Goal: Find specific page/section: Find specific page/section

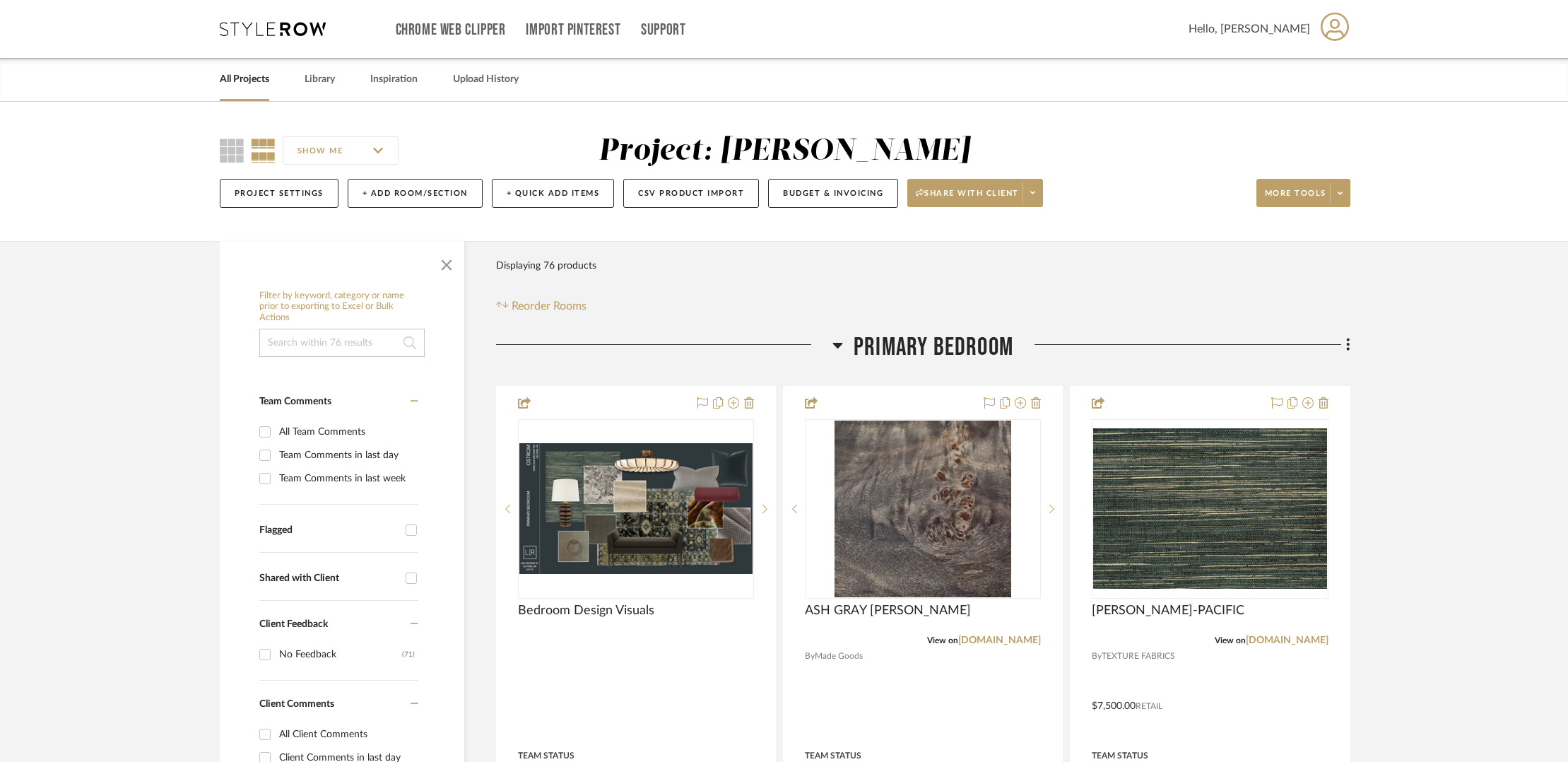
click at [246, 78] on link "All Projects" at bounding box center [244, 80] width 49 height 19
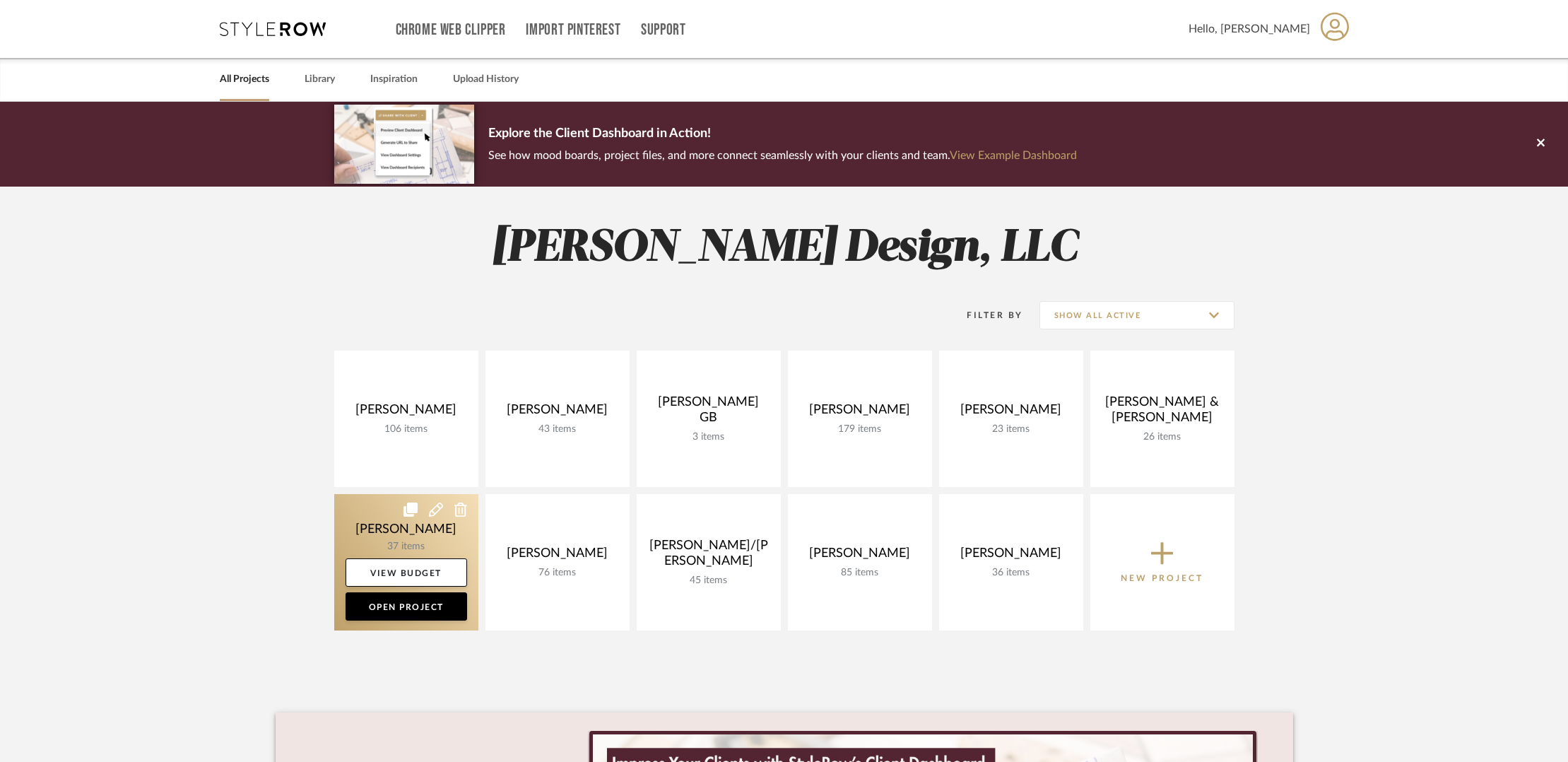
click at [415, 533] on link at bounding box center [406, 562] width 144 height 137
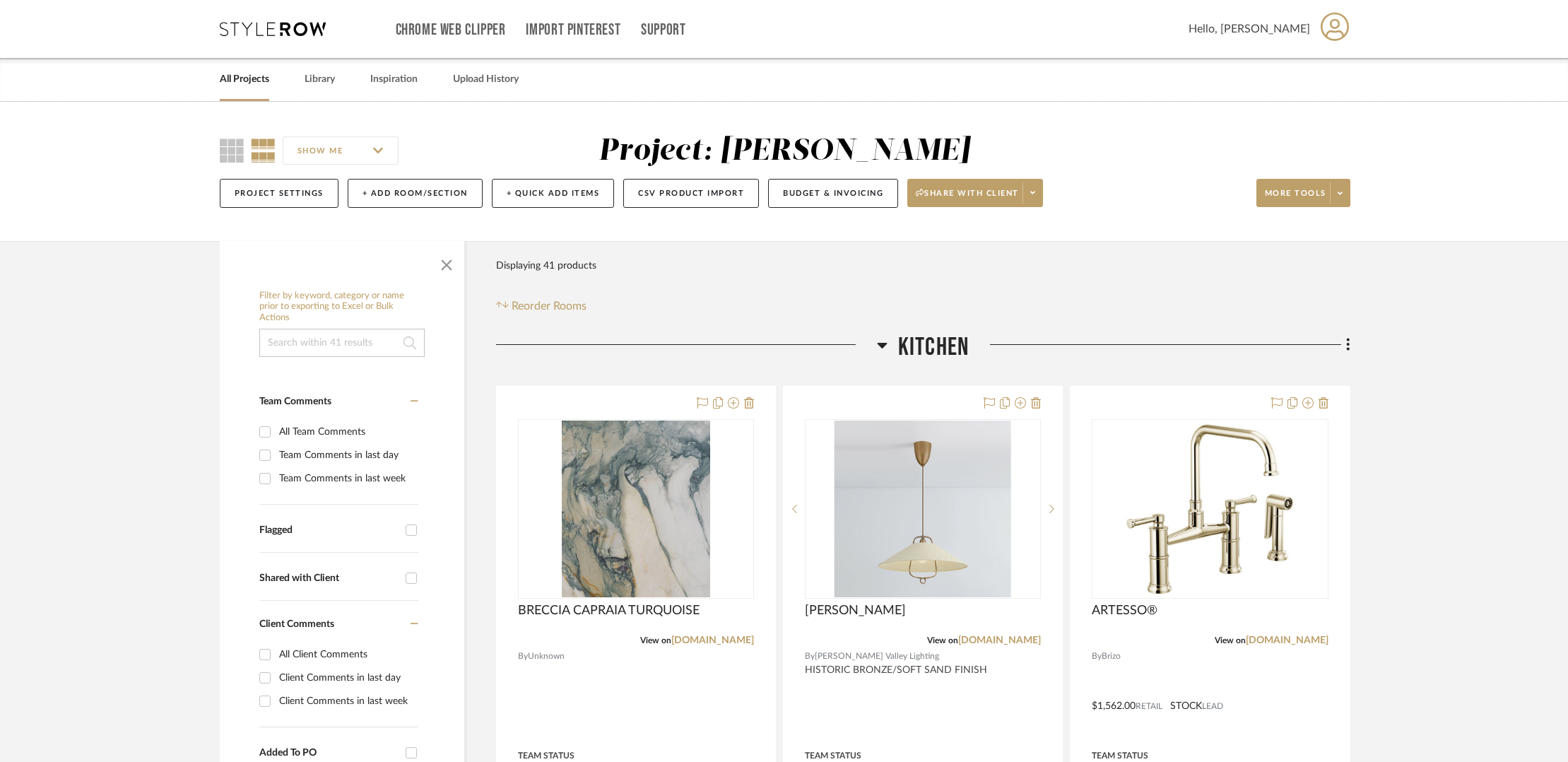
click at [228, 75] on link "All Projects" at bounding box center [244, 80] width 49 height 19
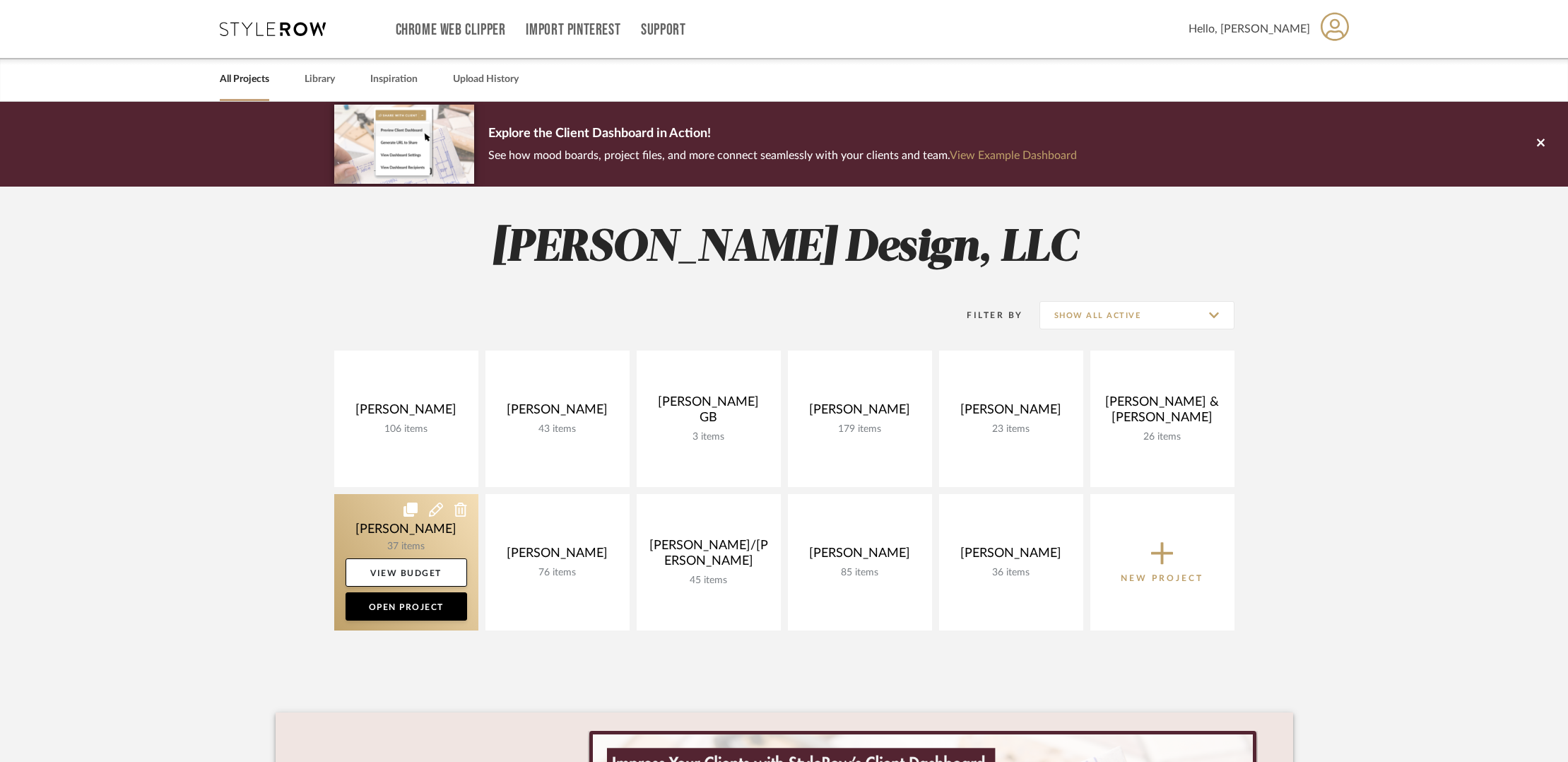
drag, startPoint x: 362, startPoint y: 512, endPoint x: 372, endPoint y: 512, distance: 10.0
click at [362, 512] on link at bounding box center [406, 562] width 144 height 137
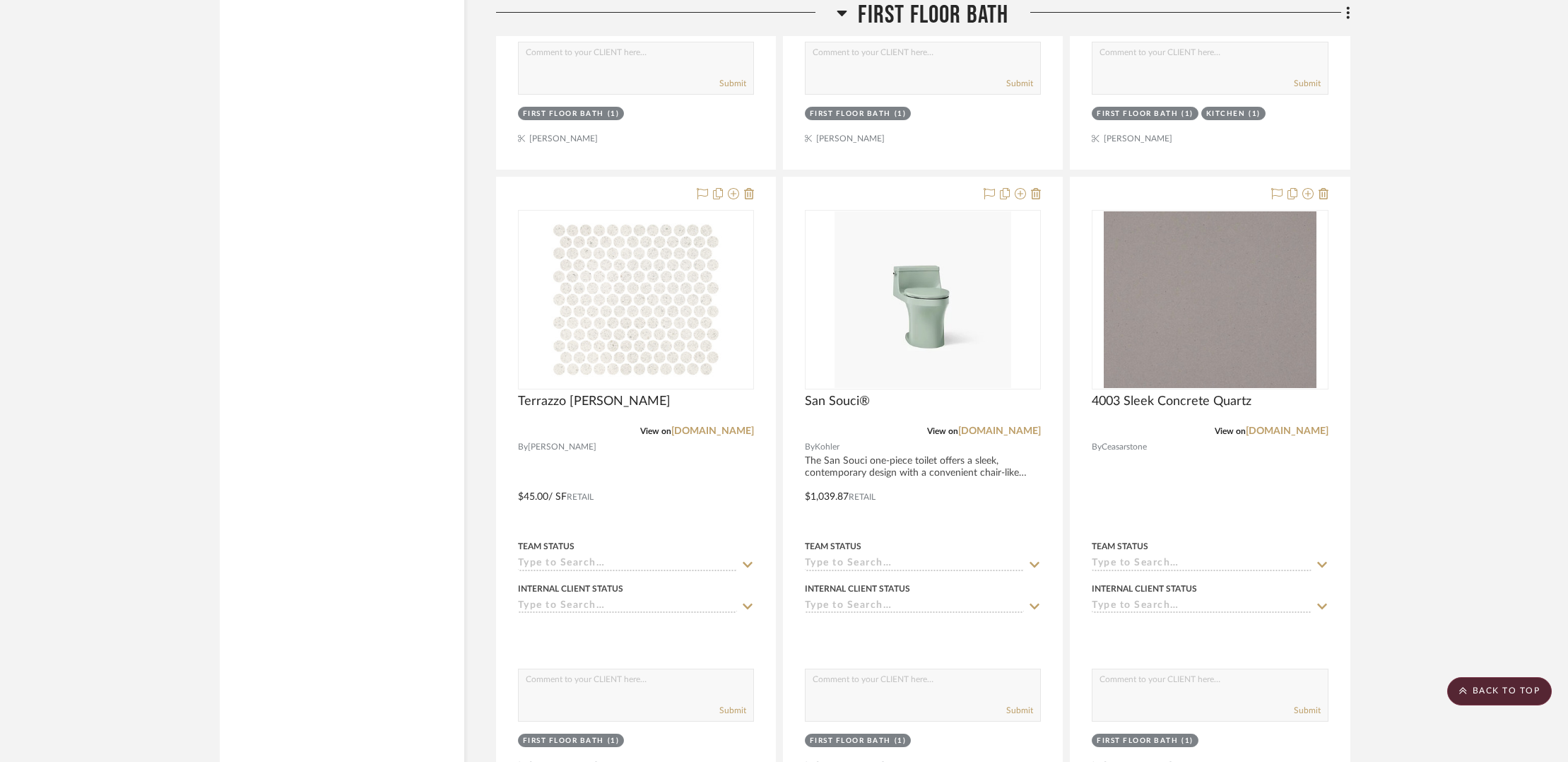
scroll to position [5540, 0]
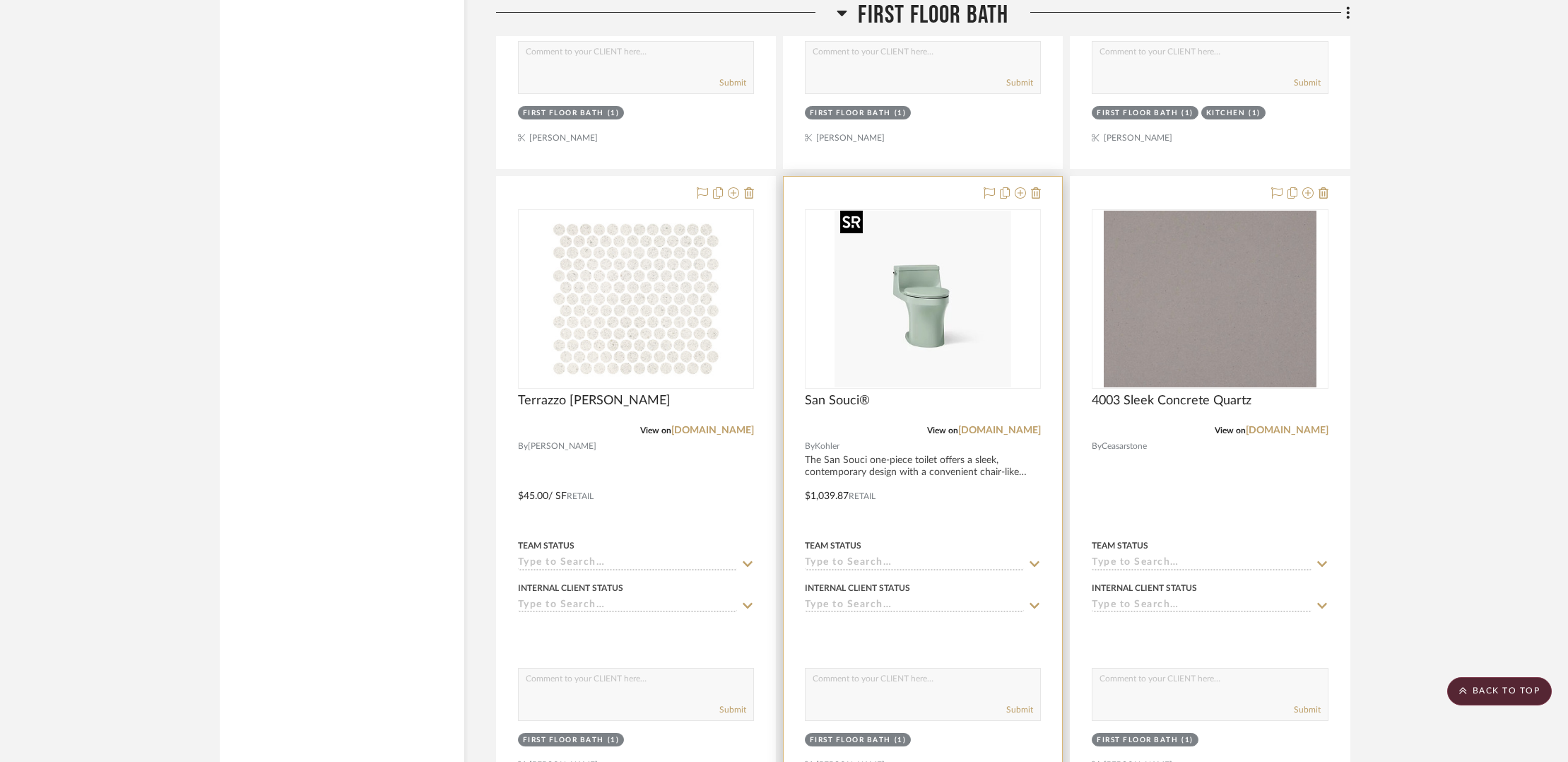
click at [0, 0] on img at bounding box center [0, 0] width 0 height 0
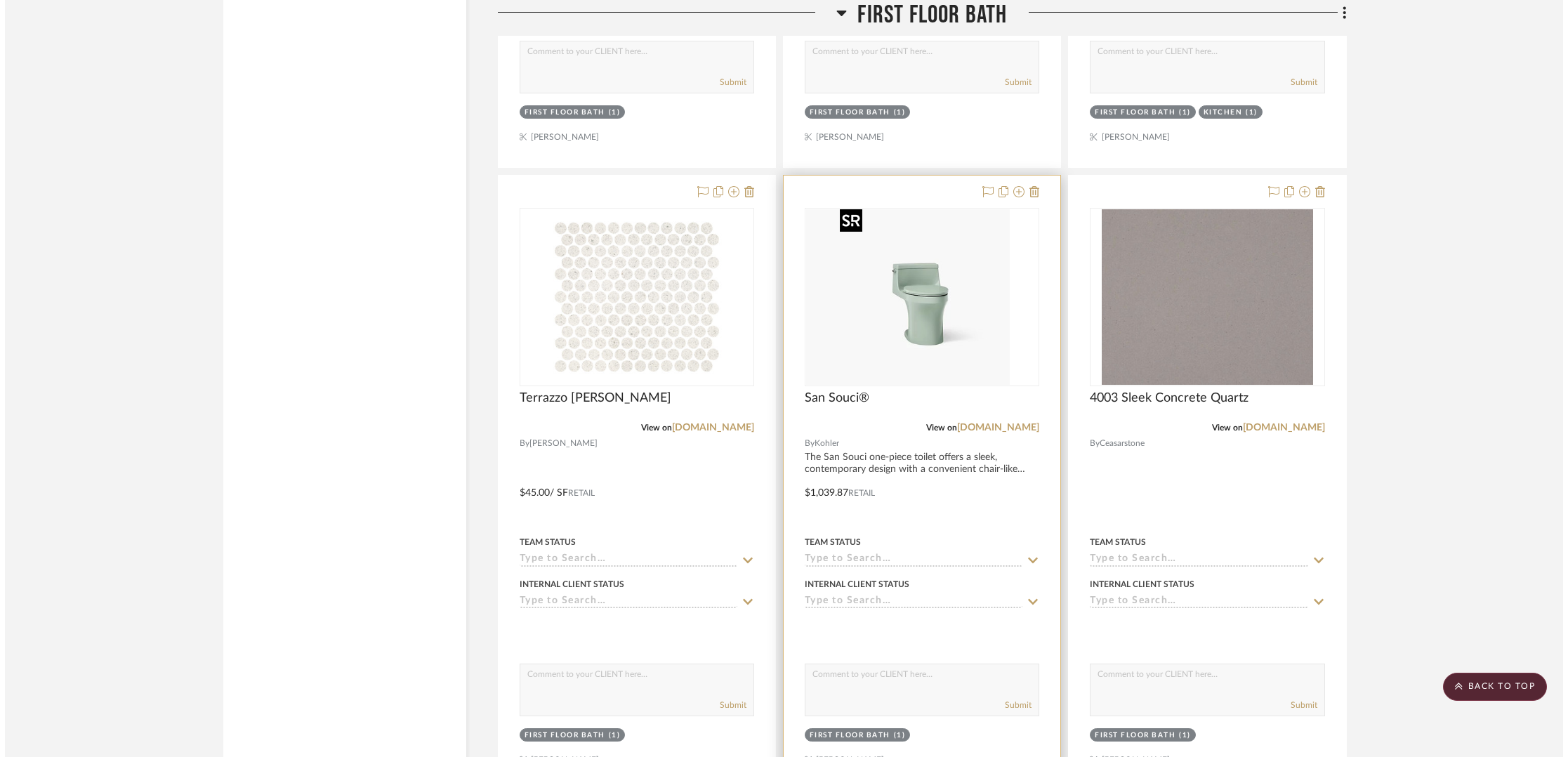
scroll to position [0, 0]
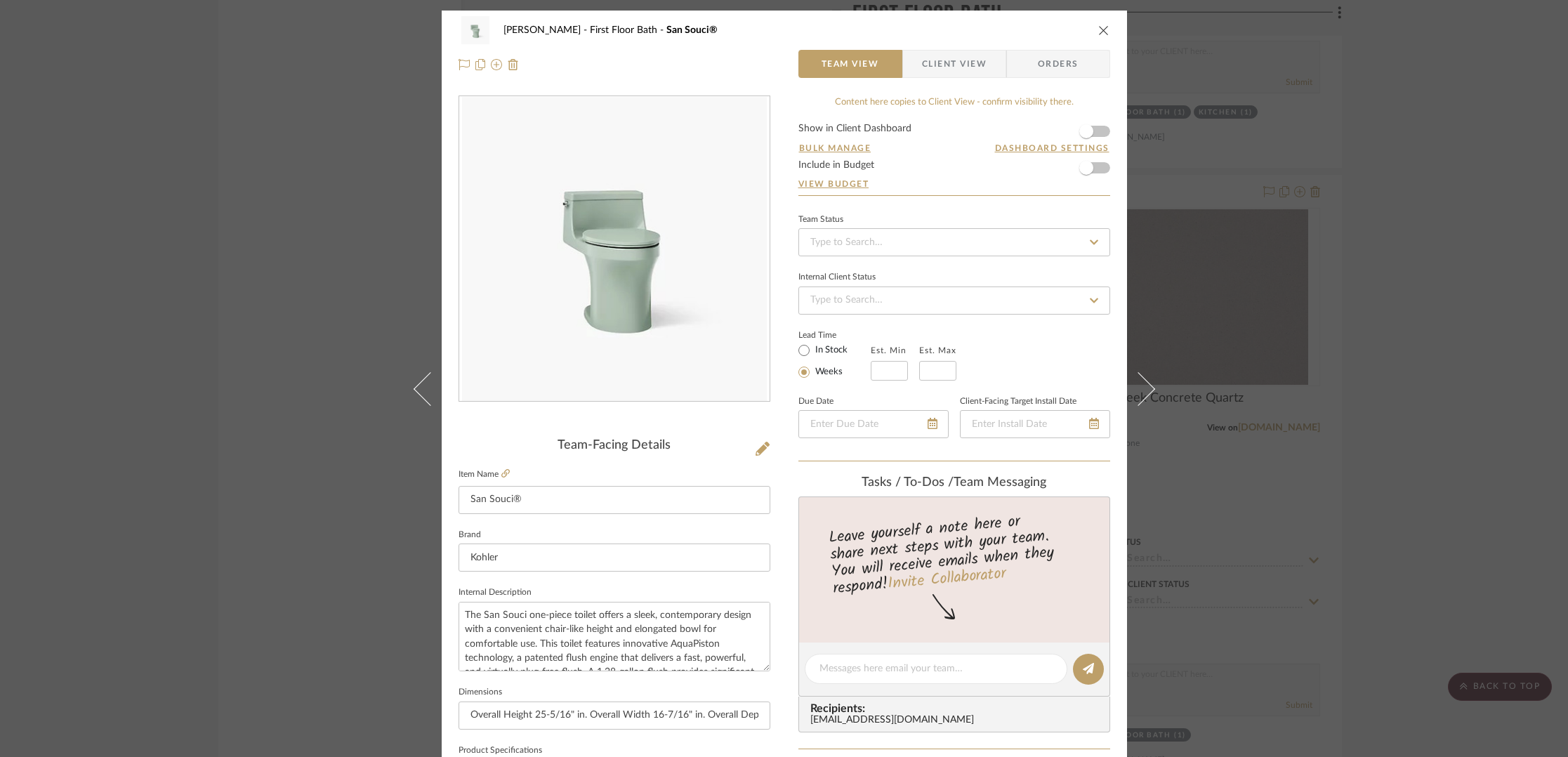
click at [623, 336] on img "0" at bounding box center [614, 249] width 305 height 305
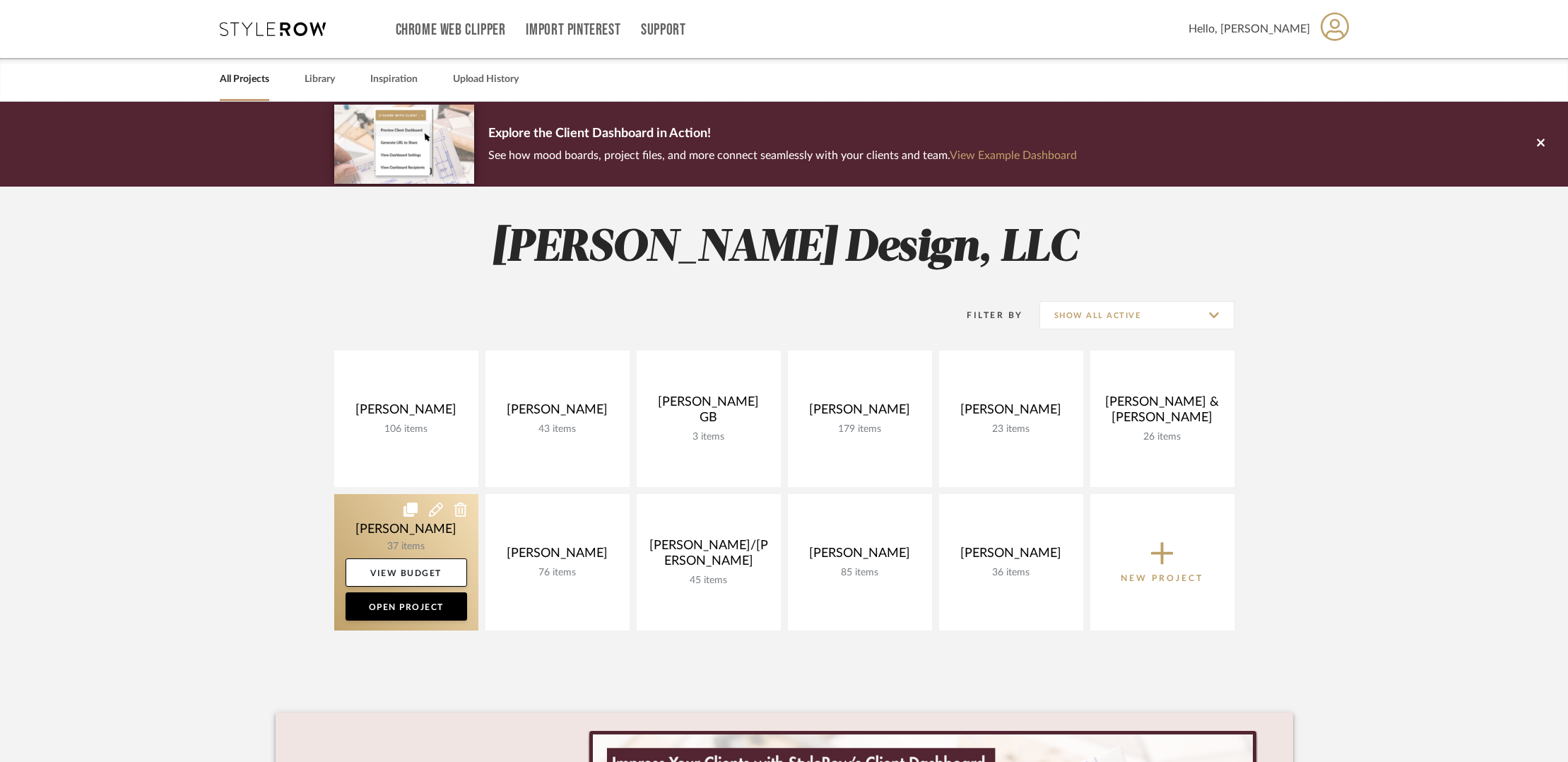
click at [426, 528] on link at bounding box center [406, 562] width 144 height 137
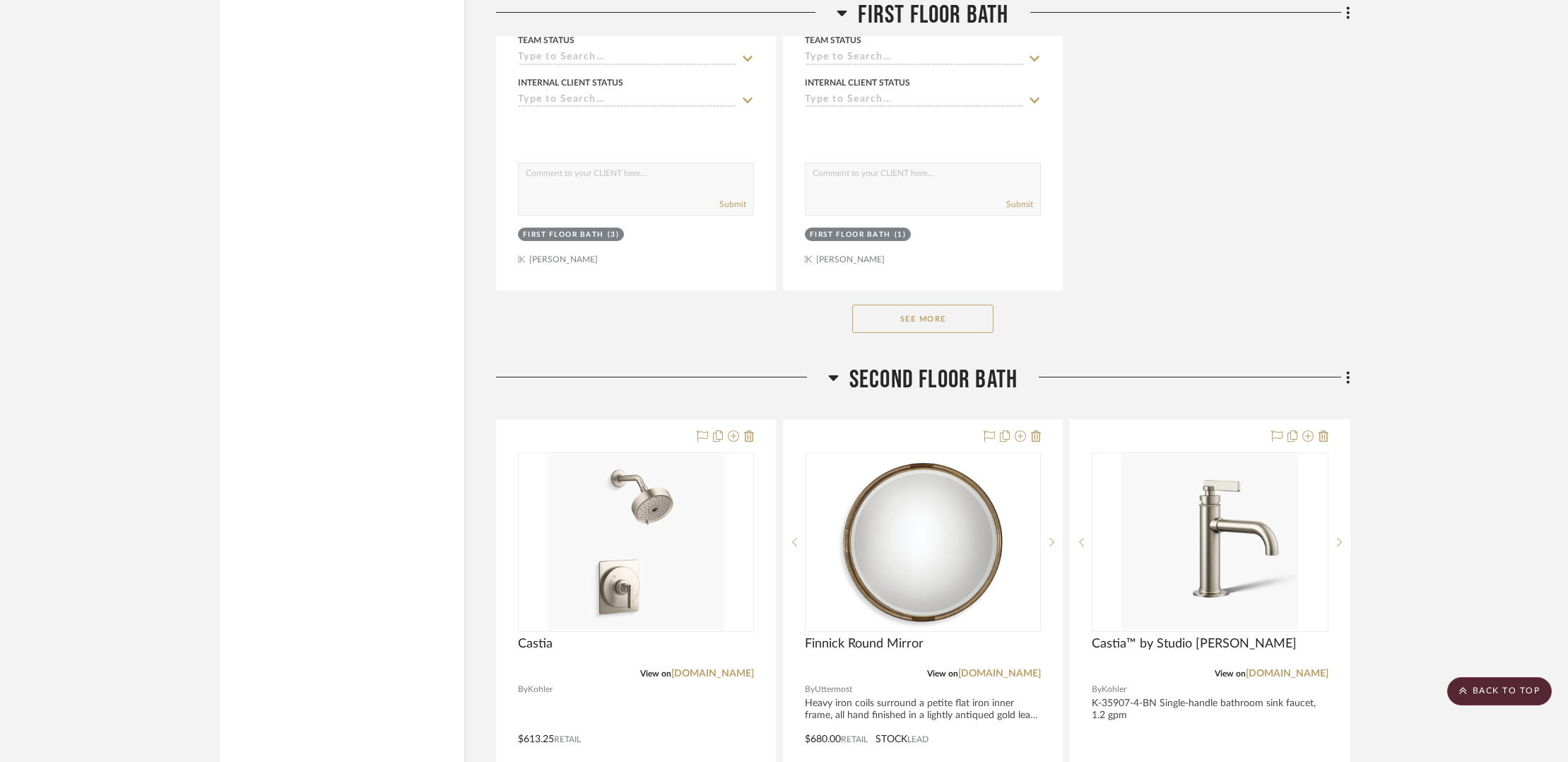
scroll to position [6688, 0]
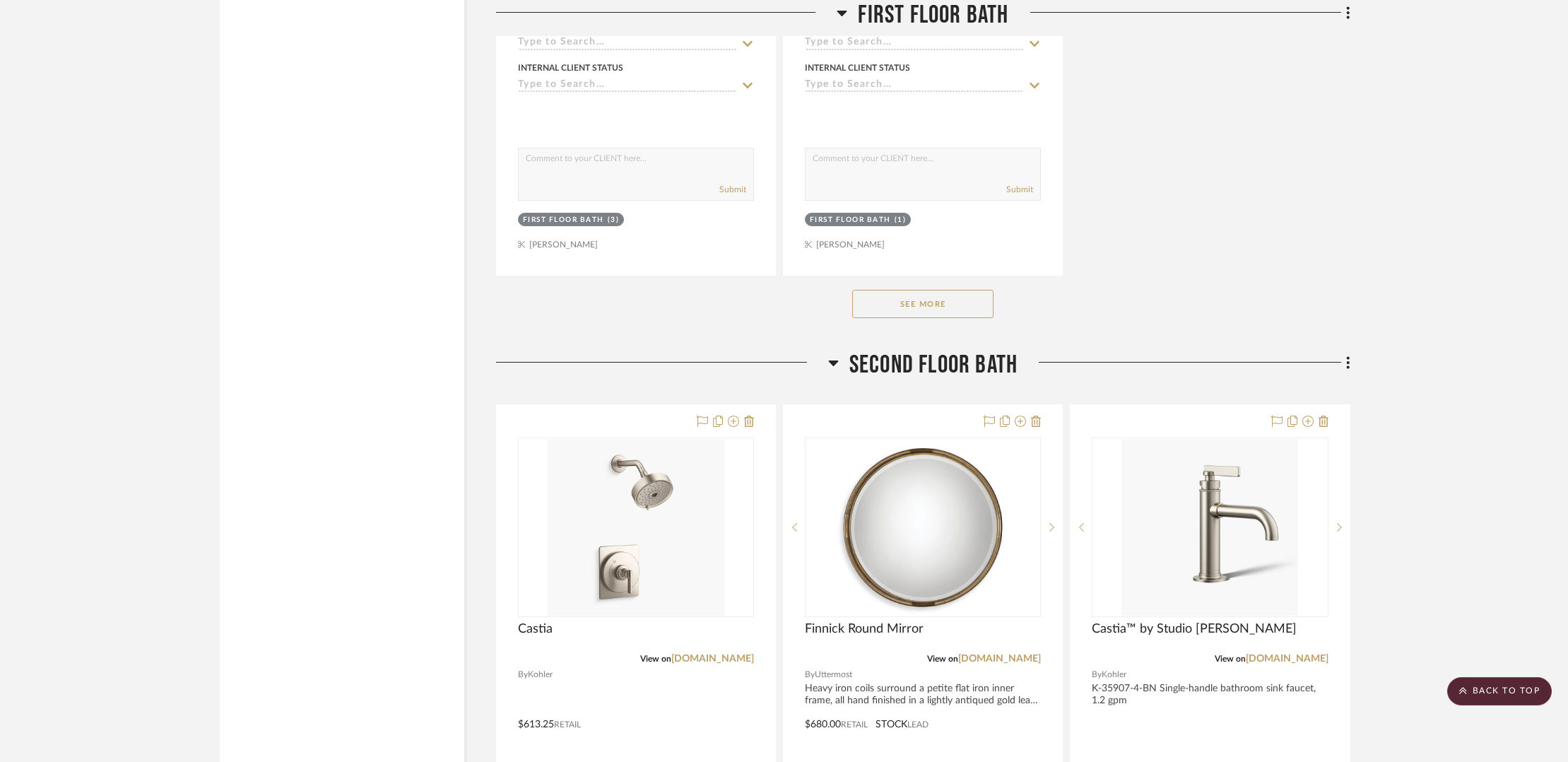
click at [922, 291] on button "See More" at bounding box center [922, 304] width 141 height 28
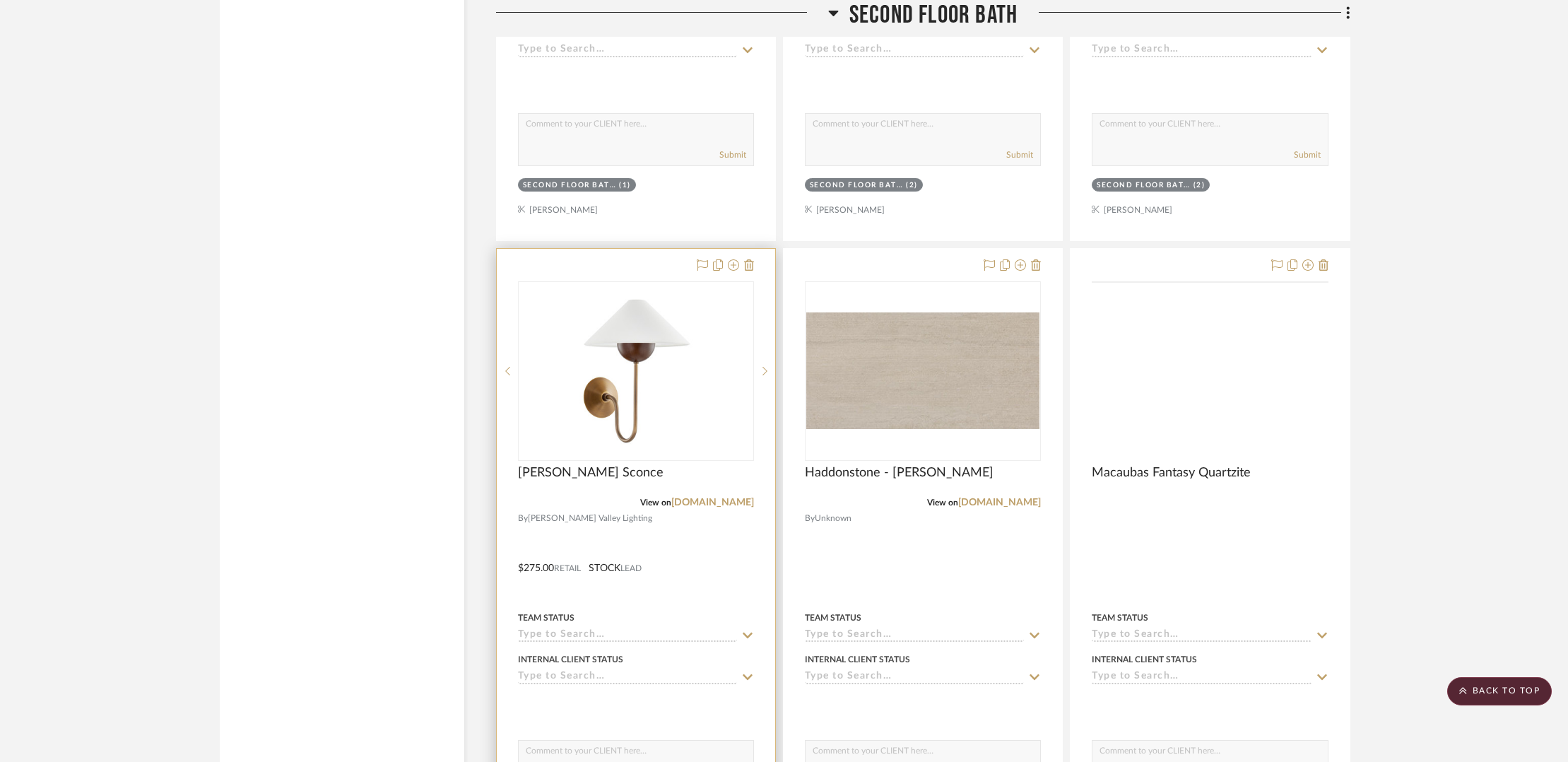
scroll to position [7473, 0]
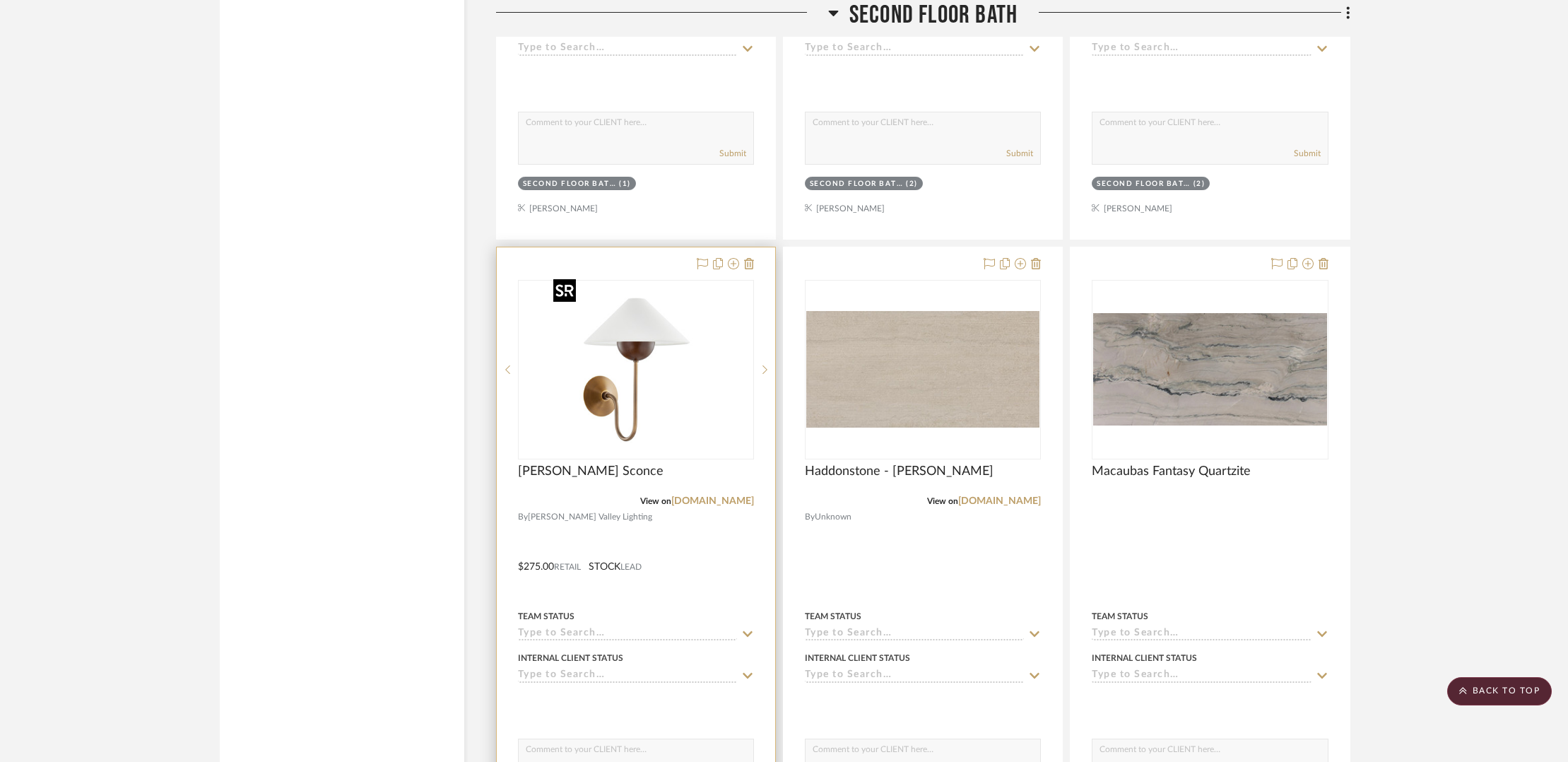
click at [618, 348] on img "0" at bounding box center [635, 370] width 177 height 177
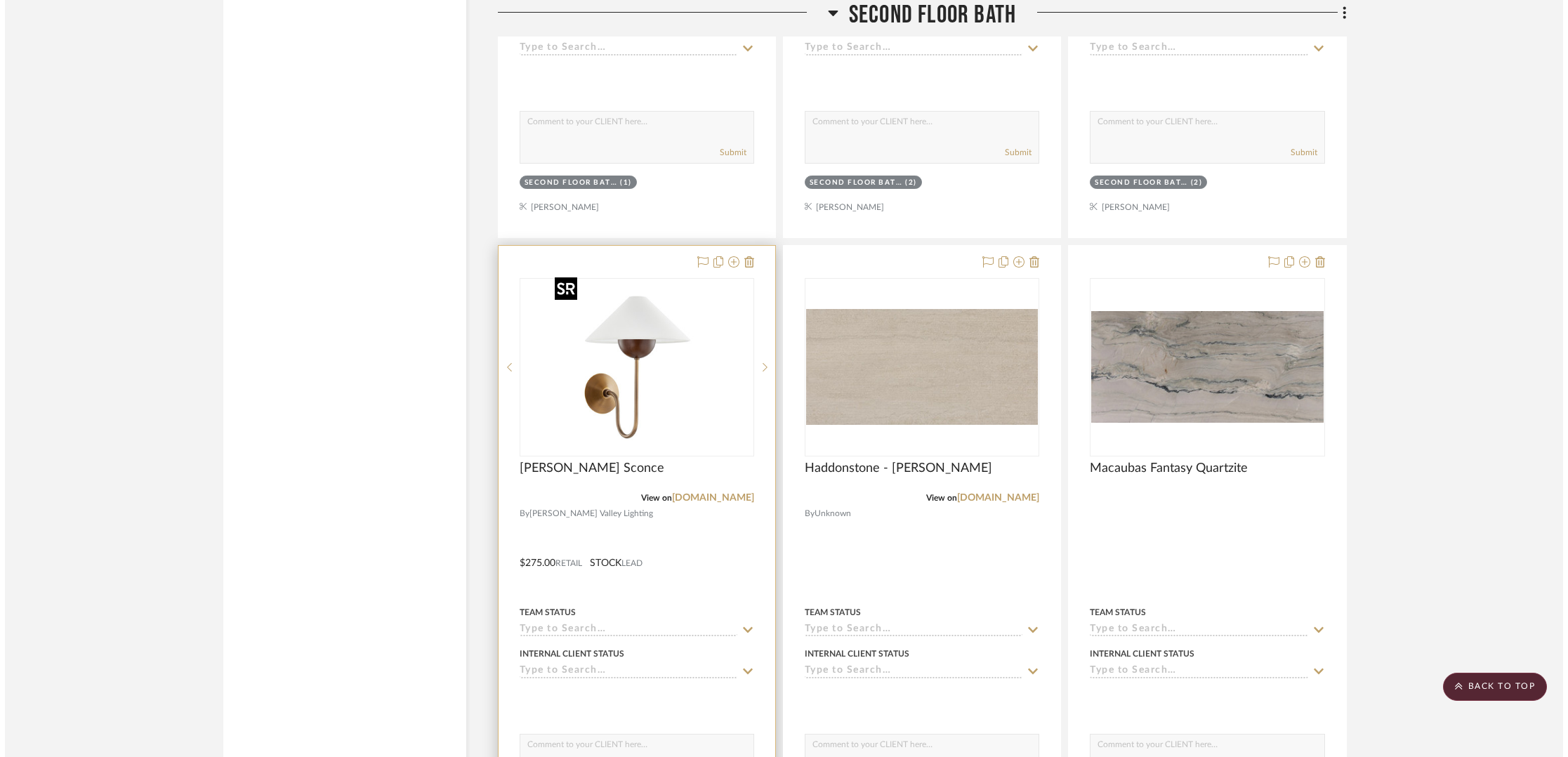
scroll to position [0, 0]
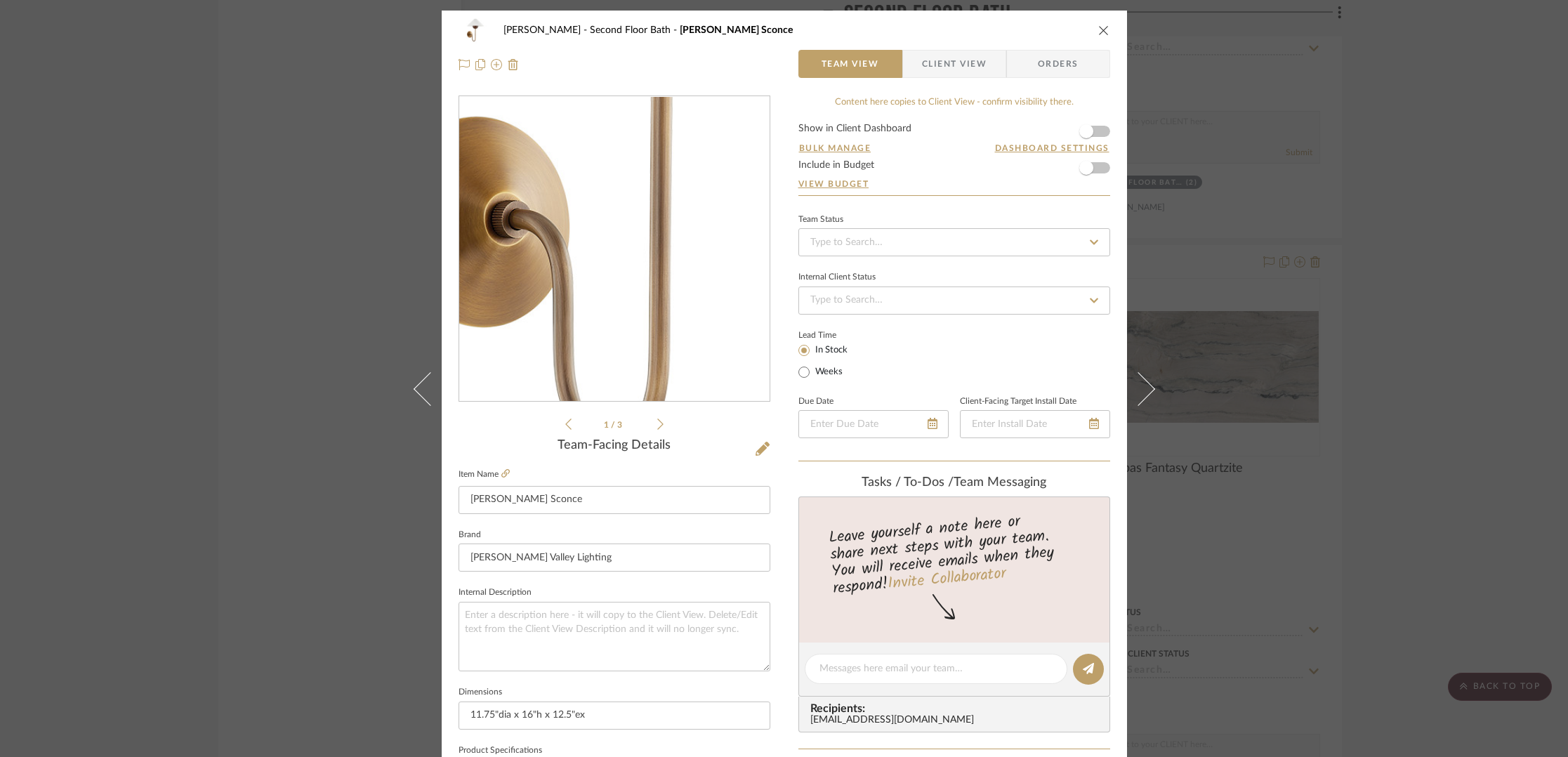
click at [594, 304] on img "0" at bounding box center [614, 249] width 305 height 305
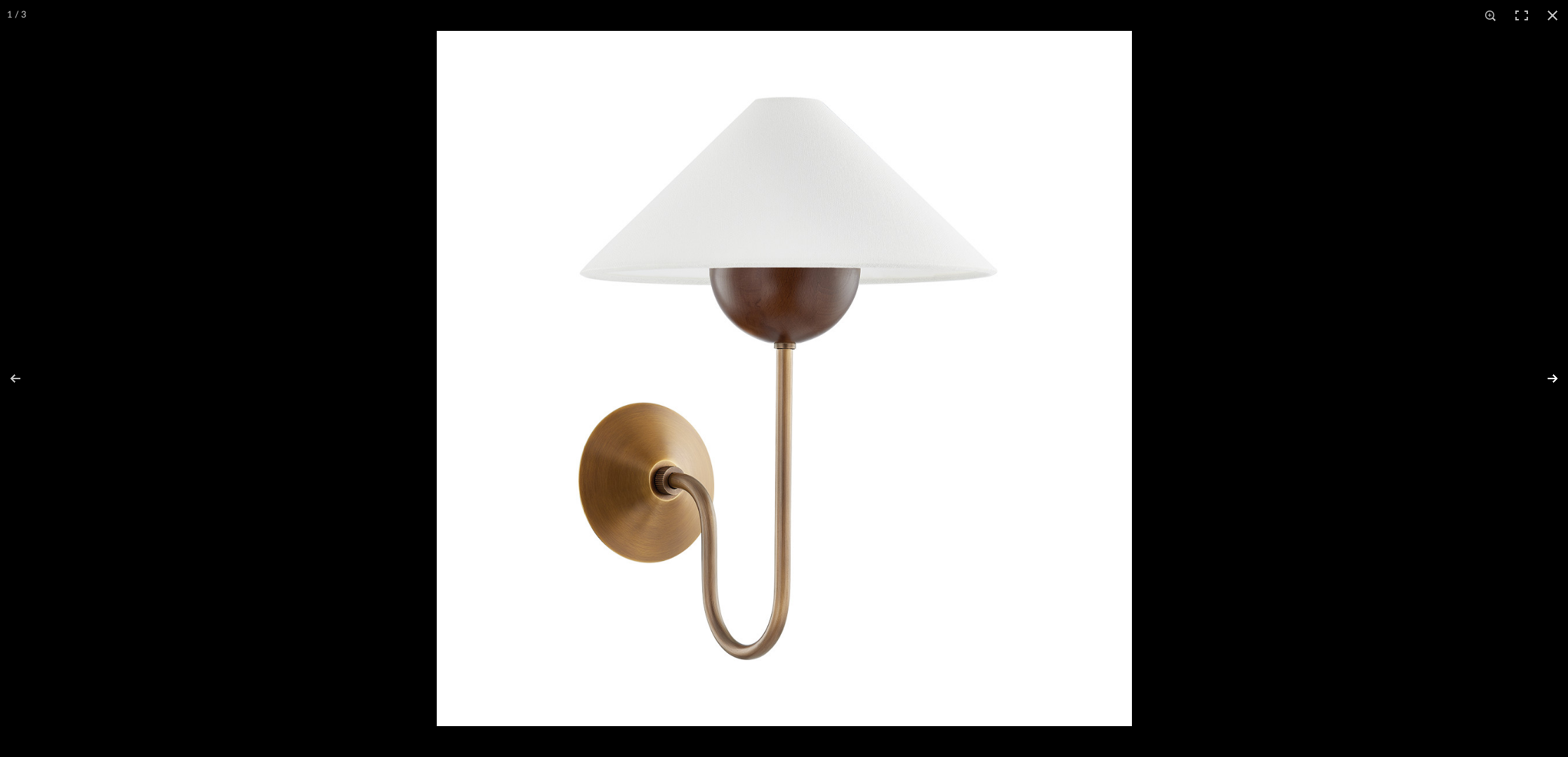
click at [1552, 379] on button at bounding box center [1544, 378] width 49 height 71
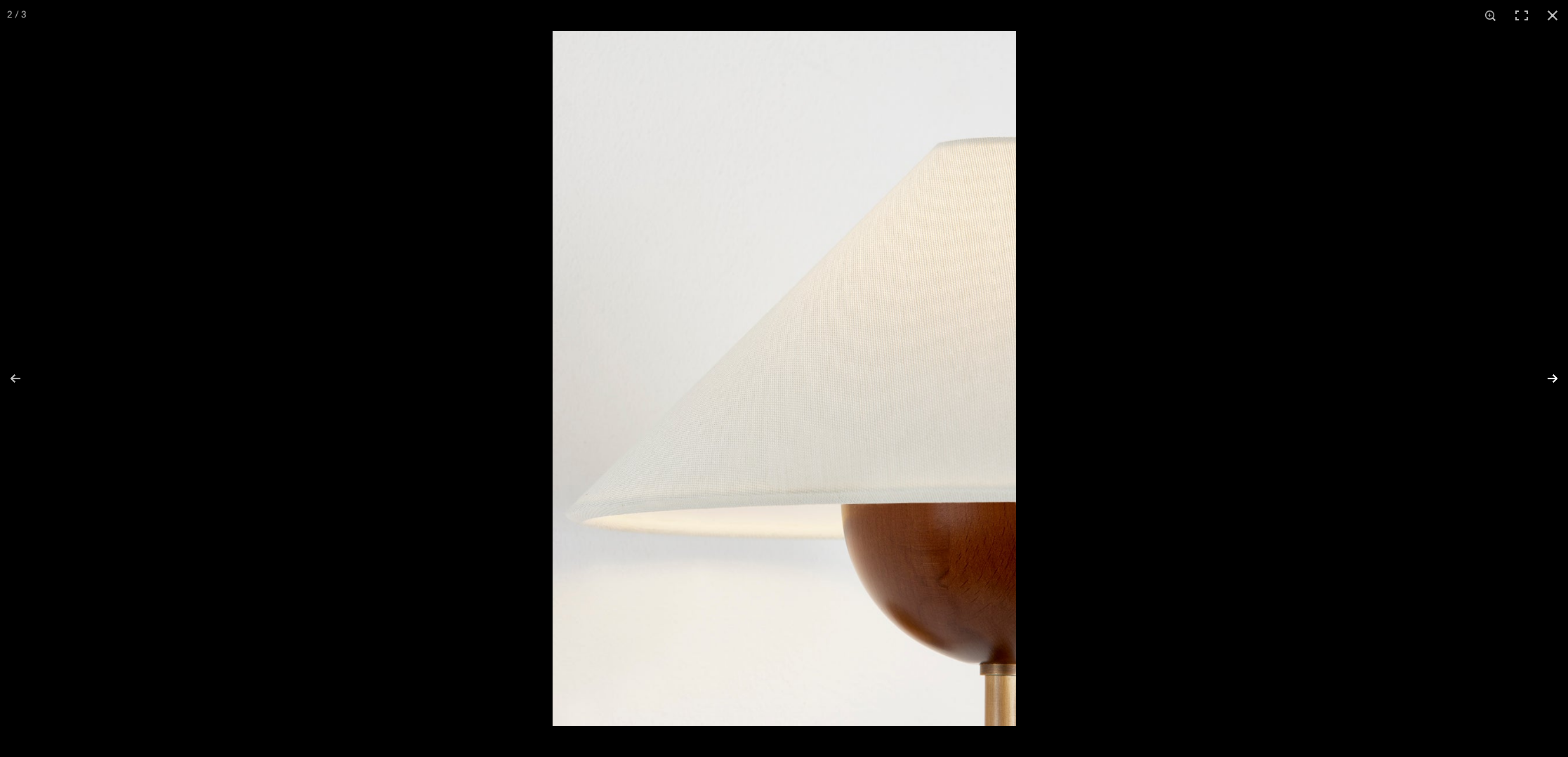
click at [1552, 379] on button at bounding box center [1544, 378] width 49 height 71
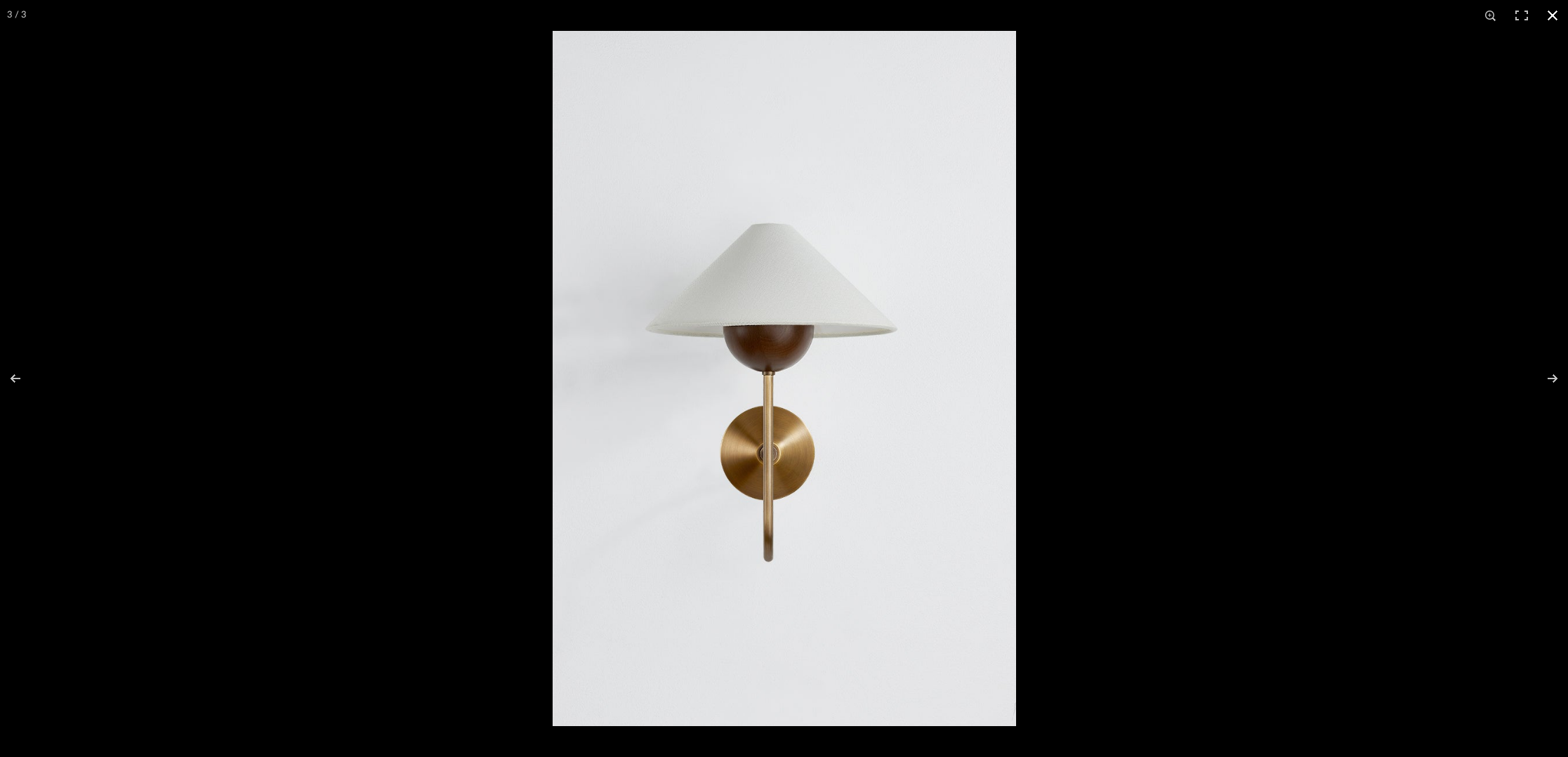
click at [1557, 15] on button at bounding box center [1553, 16] width 31 height 31
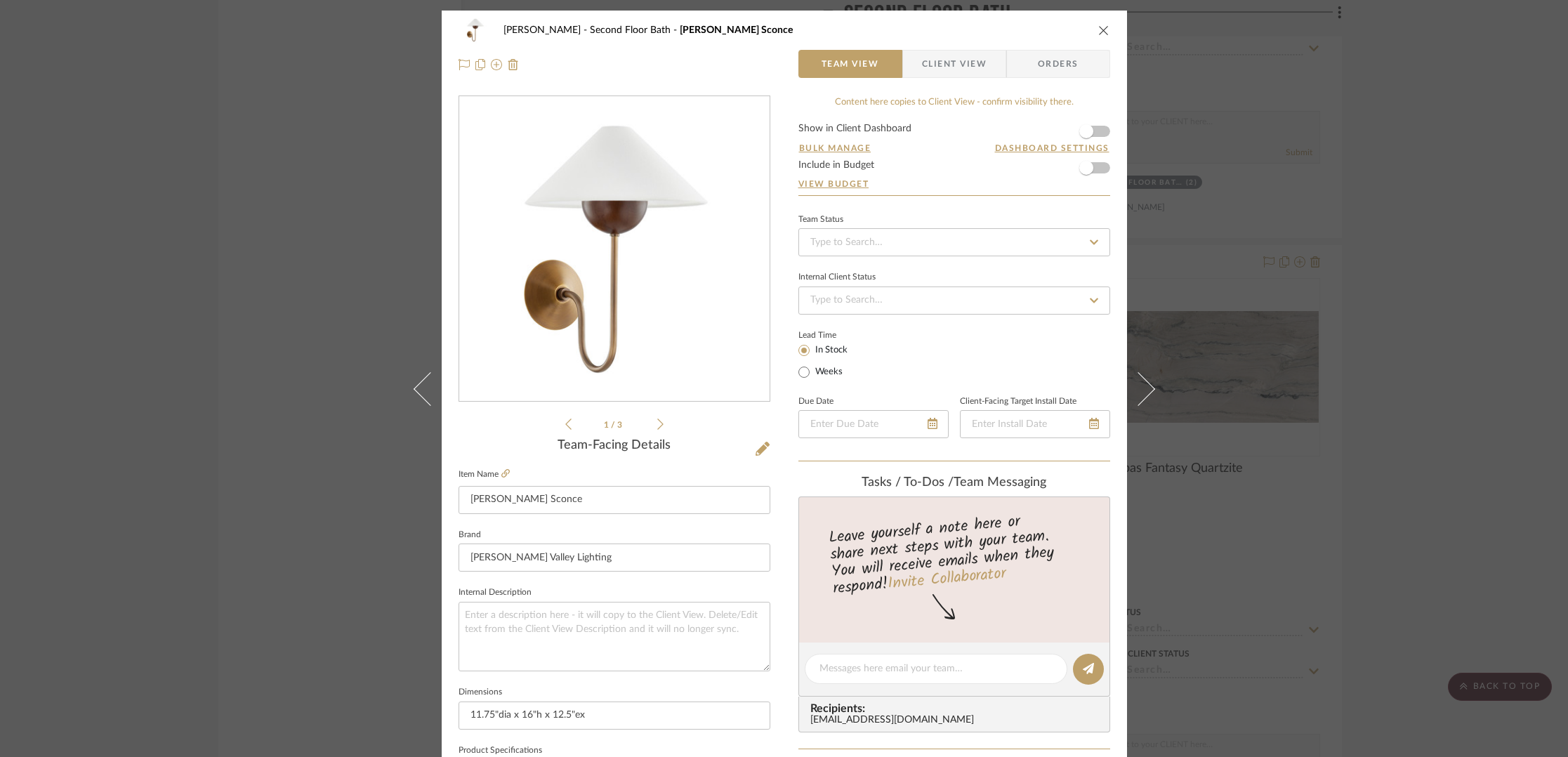
click at [1101, 32] on icon "close" at bounding box center [1103, 30] width 11 height 11
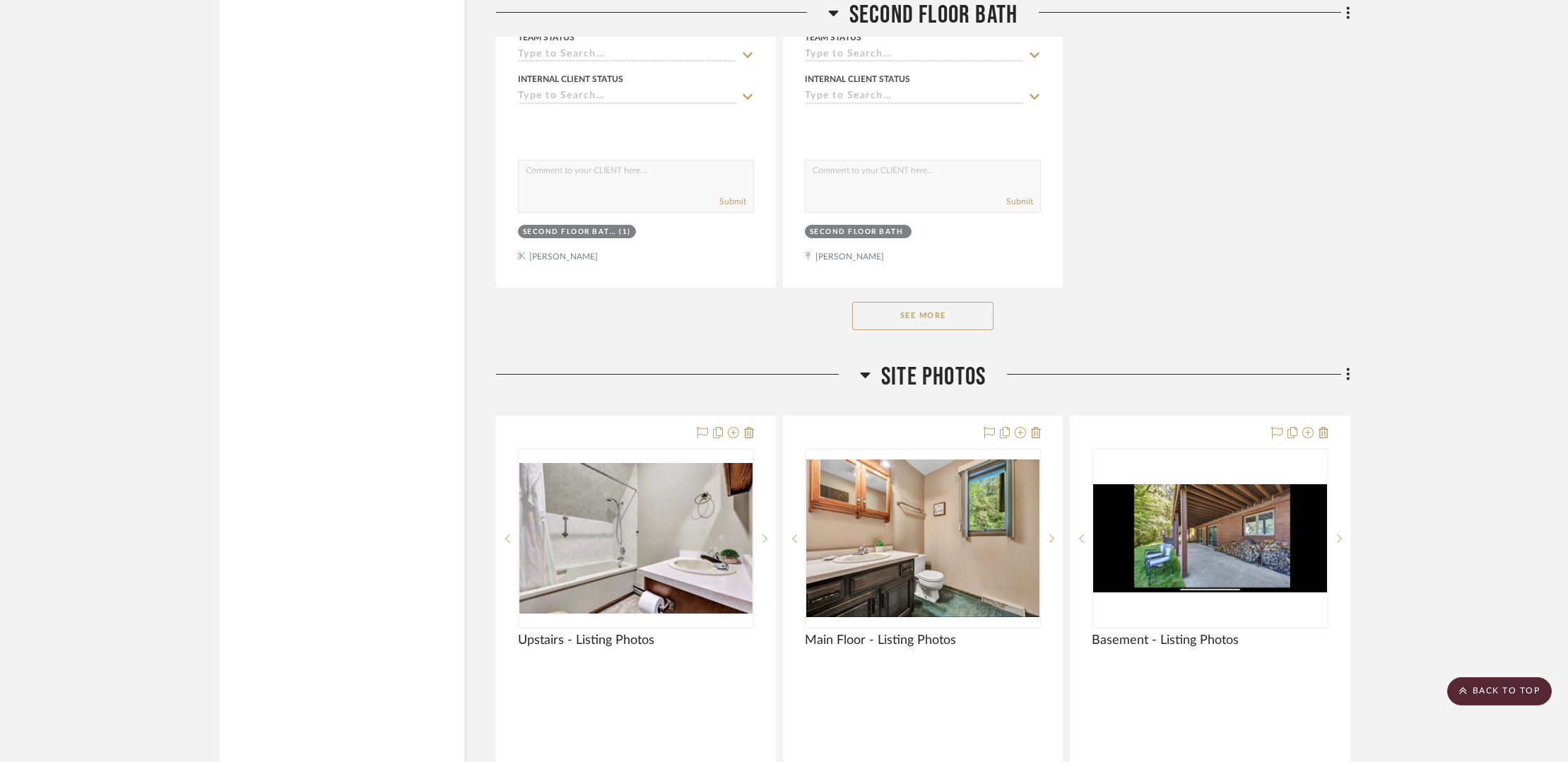
scroll to position [8747, 0]
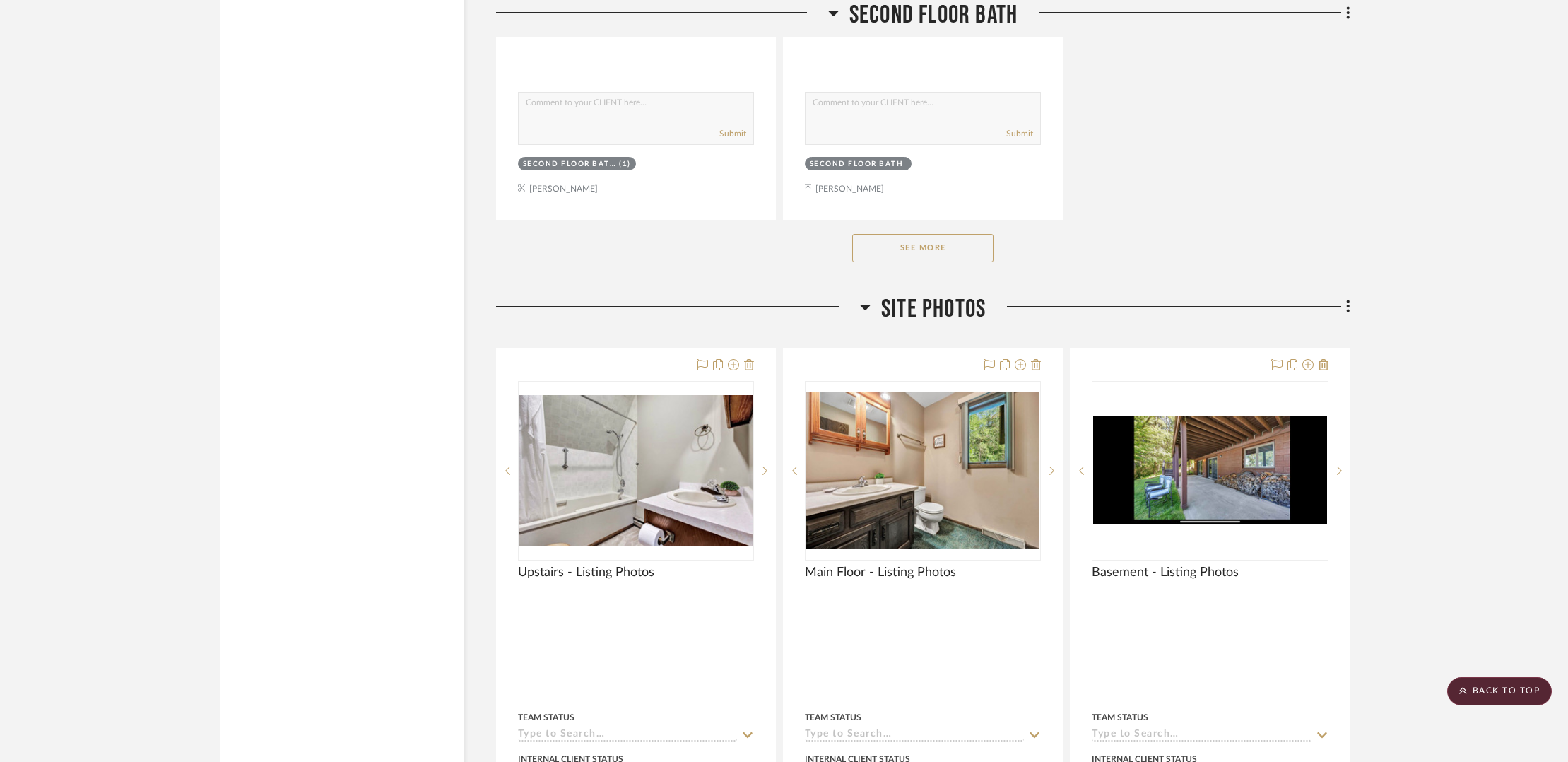
drag, startPoint x: 960, startPoint y: 244, endPoint x: 1166, endPoint y: 222, distance: 207.2
click at [966, 243] on button "See More" at bounding box center [922, 248] width 141 height 28
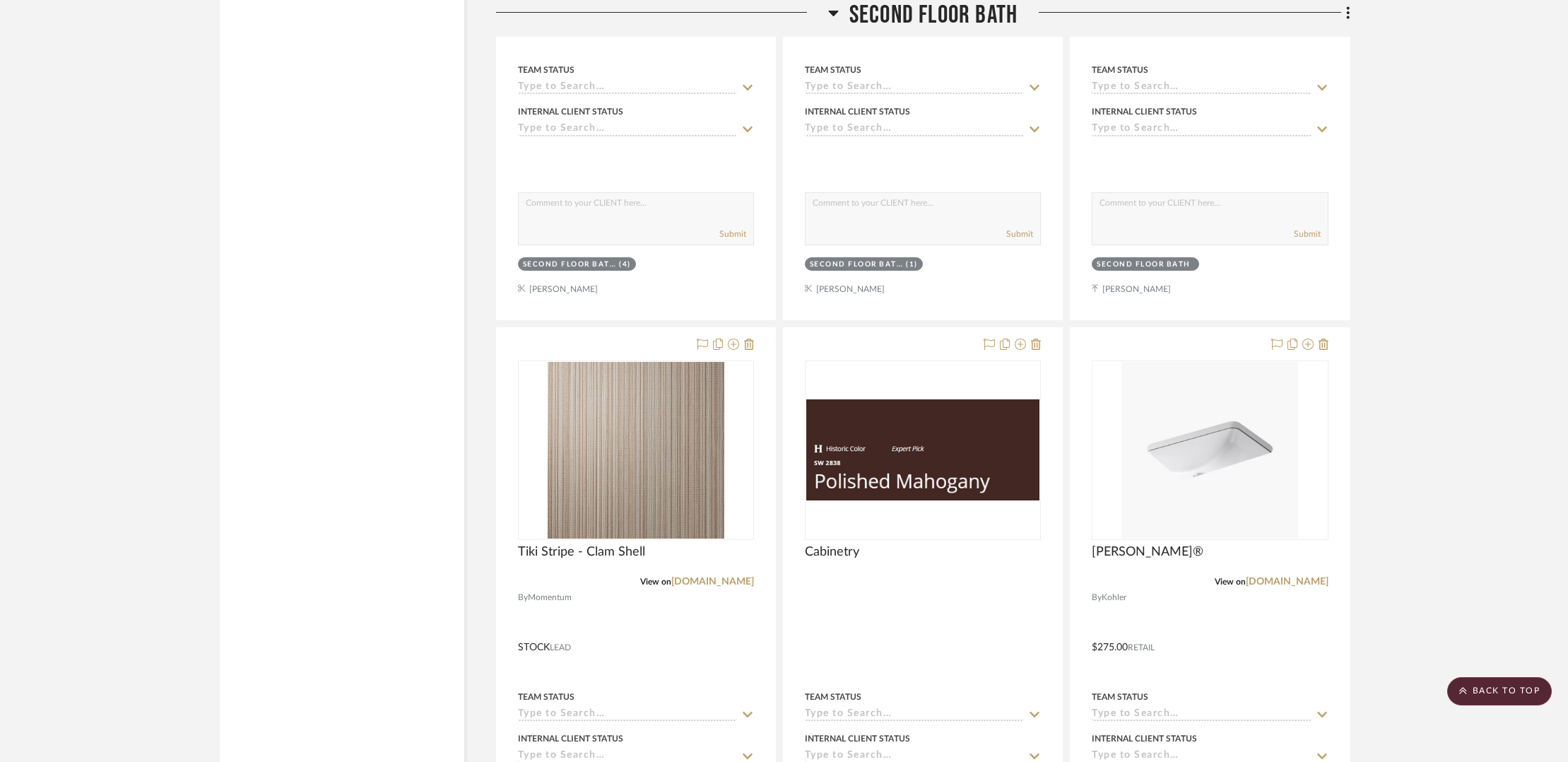
scroll to position [8021, 0]
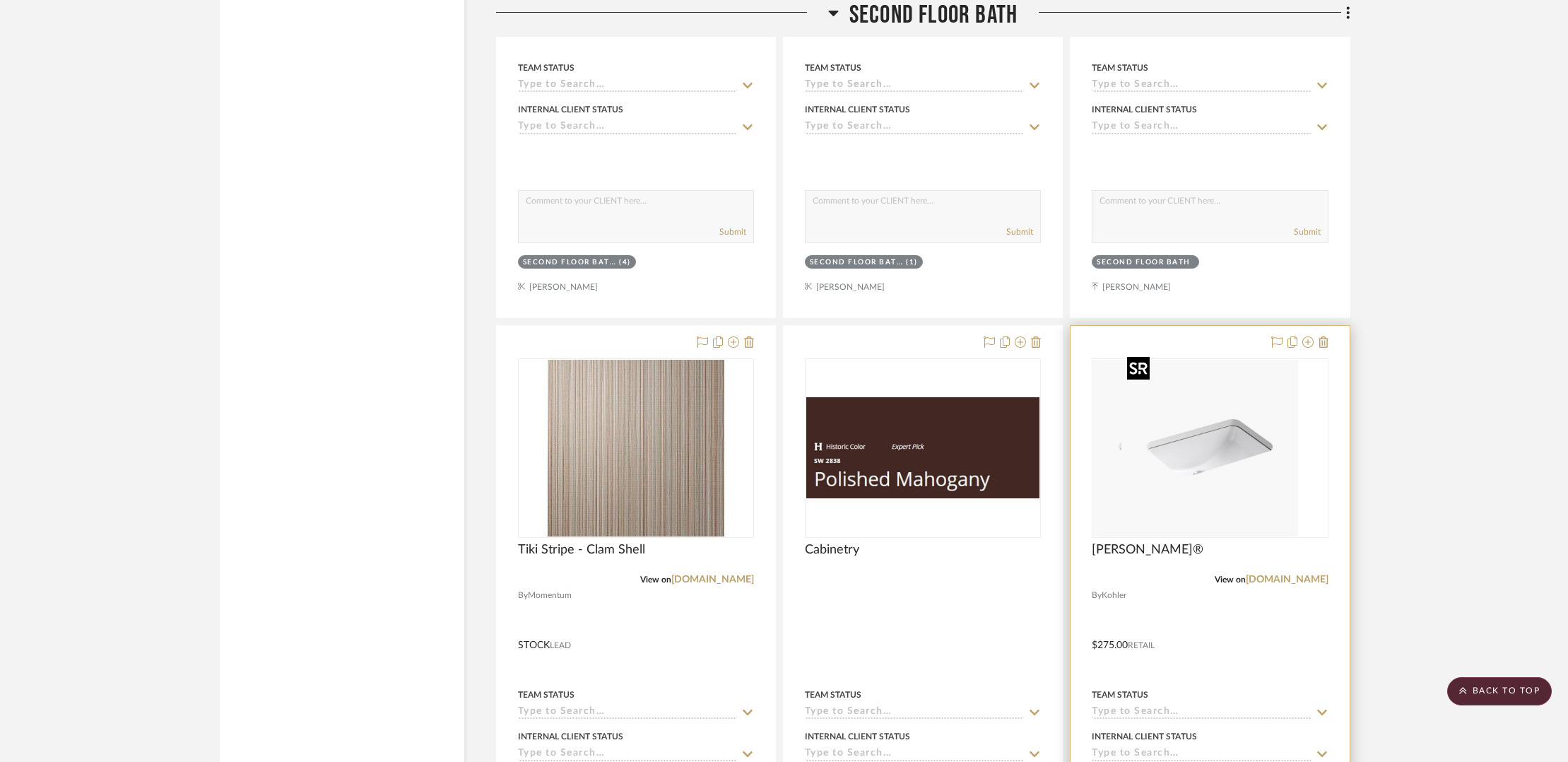
click at [1228, 468] on img "0" at bounding box center [1181, 448] width 177 height 177
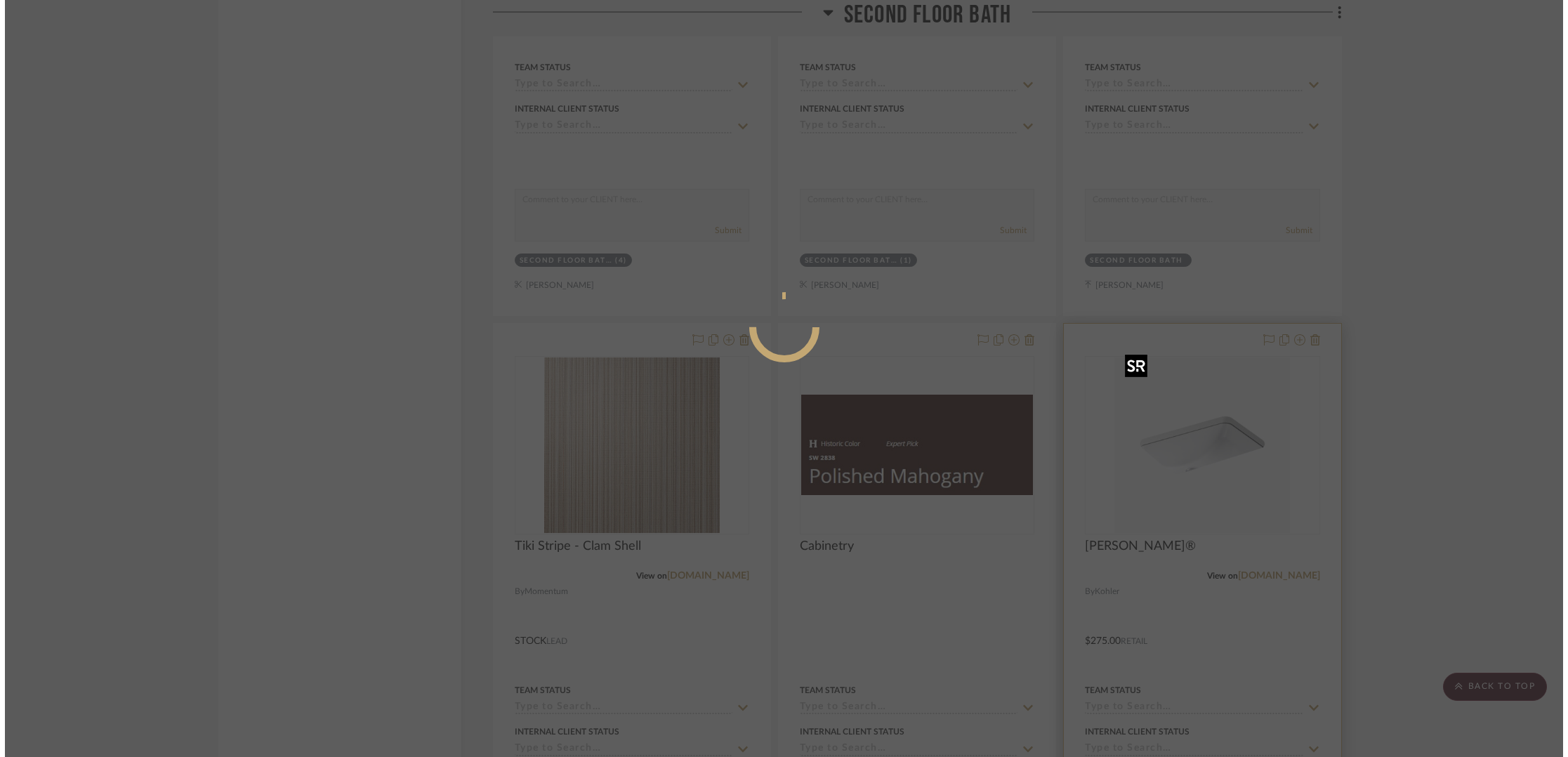
scroll to position [0, 0]
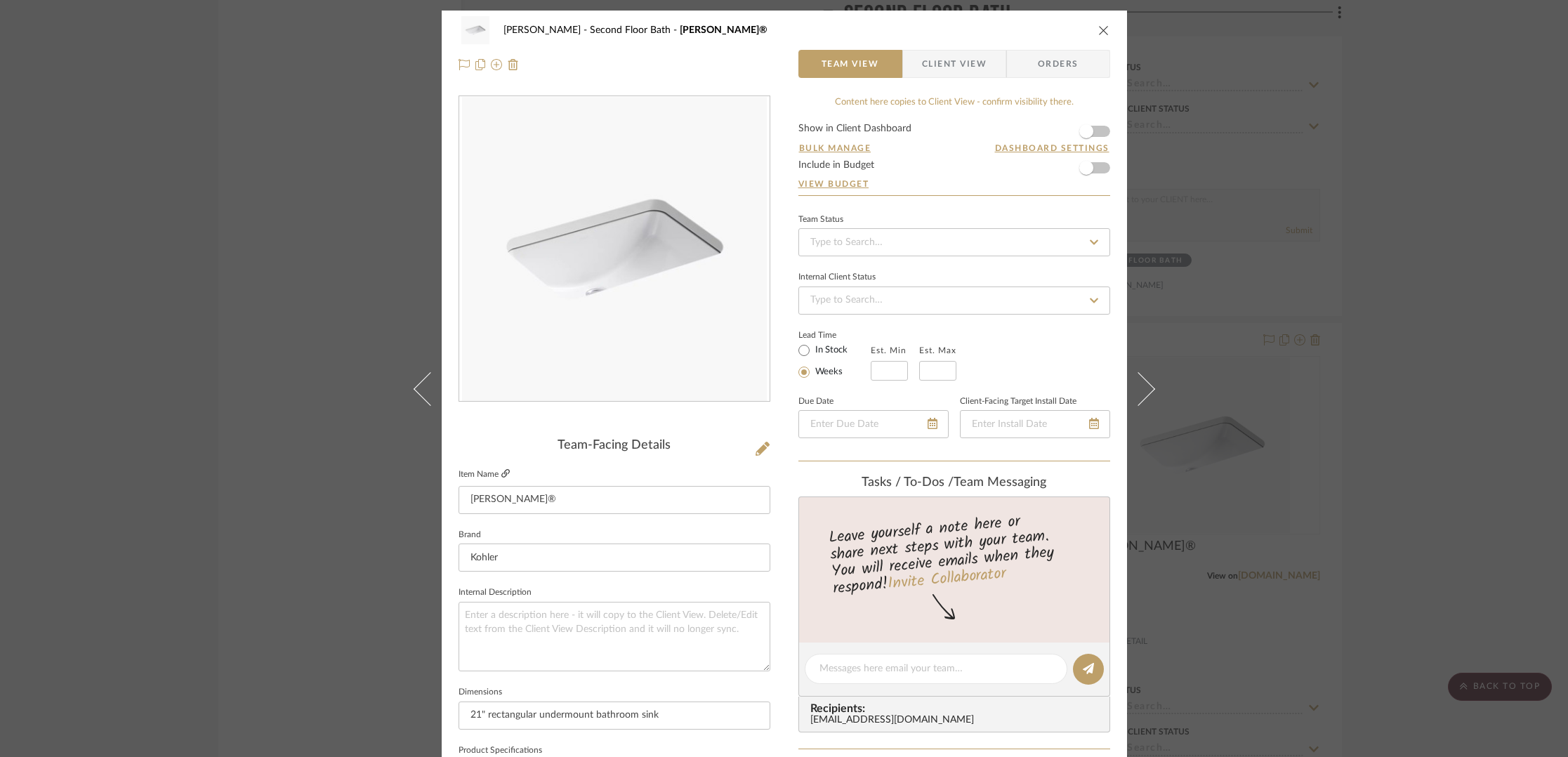
click at [502, 476] on icon at bounding box center [505, 473] width 8 height 8
